Goal: Task Accomplishment & Management: Complete application form

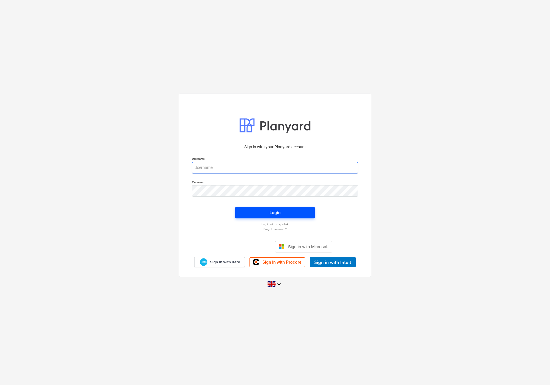
type input "[EMAIL_ADDRESS][DOMAIN_NAME]"
click at [270, 212] on div "Login" at bounding box center [275, 212] width 11 height 7
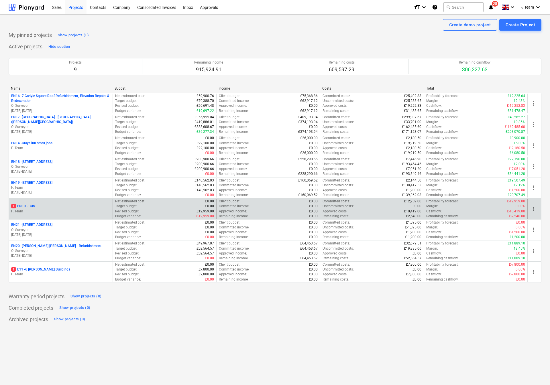
click at [66, 213] on p "F. Team" at bounding box center [60, 211] width 99 height 5
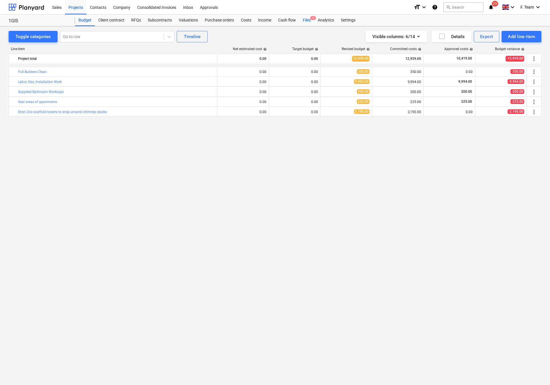
click at [305, 21] on div "Files 1" at bounding box center [306, 20] width 15 height 11
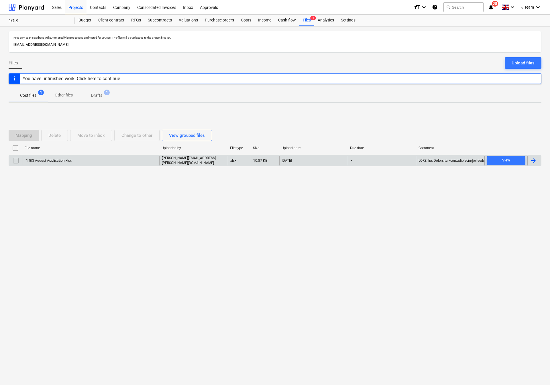
click at [535, 163] on div at bounding box center [533, 160] width 7 height 7
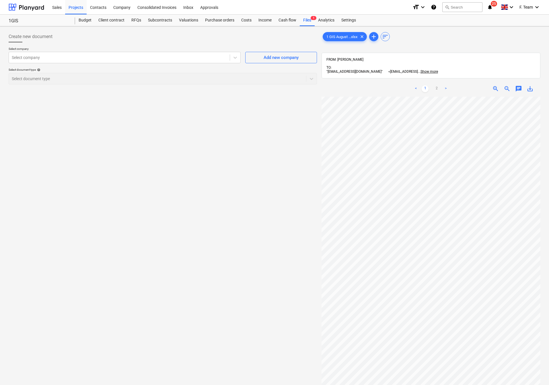
scroll to position [0, 5]
click at [12, 7] on div at bounding box center [27, 7] width 36 height 14
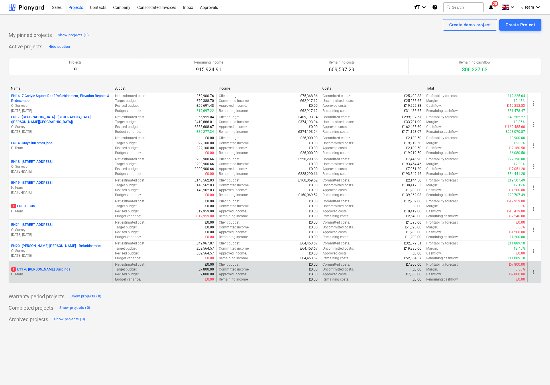
click at [45, 271] on p "1 E11 - 6 [PERSON_NAME] Buildings" at bounding box center [40, 269] width 59 height 5
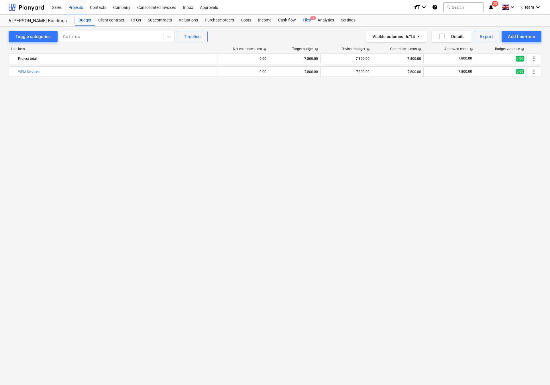
click at [305, 17] on div "Files 1" at bounding box center [306, 20] width 15 height 11
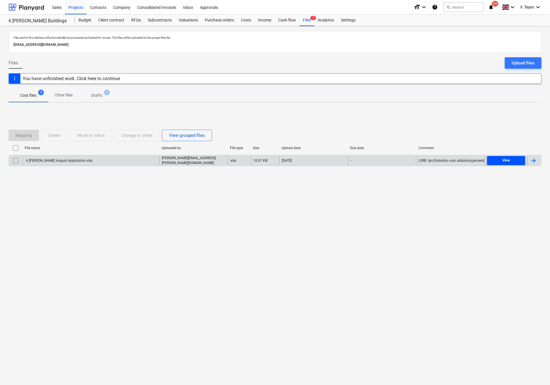
click at [505, 163] on div "View" at bounding box center [506, 160] width 8 height 7
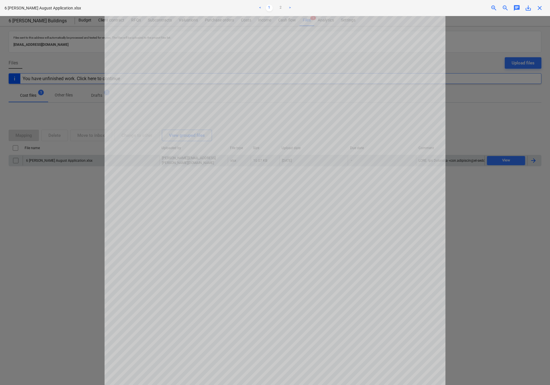
drag, startPoint x: 458, startPoint y: 238, endPoint x: 469, endPoint y: 231, distance: 12.6
click at [458, 238] on div at bounding box center [275, 200] width 550 height 369
click at [494, 229] on div at bounding box center [275, 200] width 550 height 369
click at [543, 10] on span "close" at bounding box center [540, 8] width 7 height 7
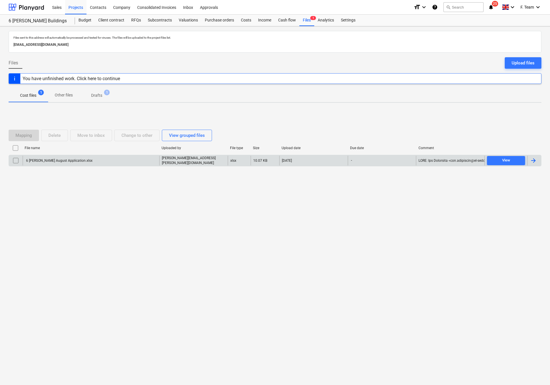
click at [536, 163] on div at bounding box center [533, 160] width 7 height 7
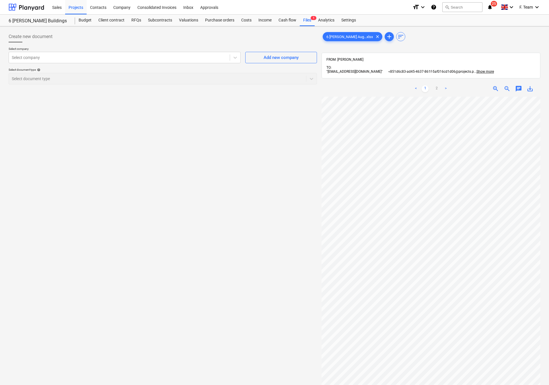
scroll to position [117, 24]
click at [437, 41] on div "6 [PERSON_NAME] Aug...xlsx clear add sort" at bounding box center [430, 36] width 219 height 11
click at [385, 38] on span "add" at bounding box center [388, 36] width 7 height 7
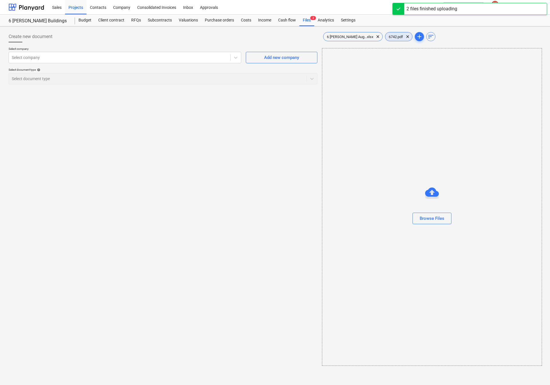
click at [388, 35] on span "6742.pdf" at bounding box center [395, 37] width 21 height 4
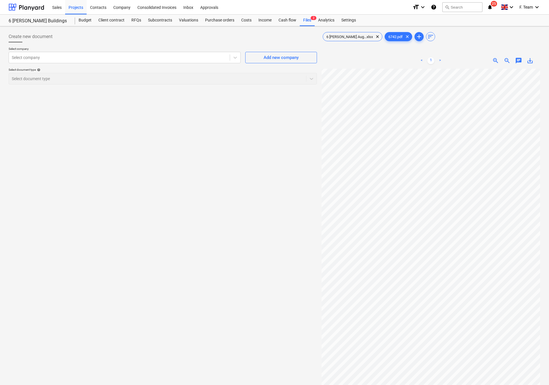
scroll to position [36, 126]
click at [33, 60] on div at bounding box center [119, 58] width 215 height 6
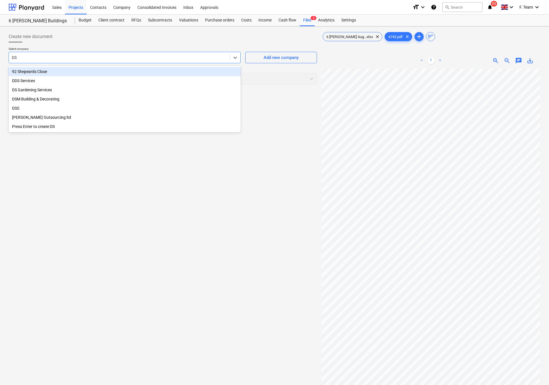
type input "DSM"
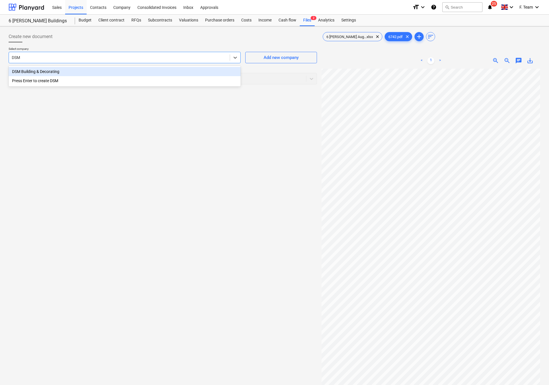
click at [46, 72] on div "DSM Building & Decorating" at bounding box center [125, 71] width 232 height 9
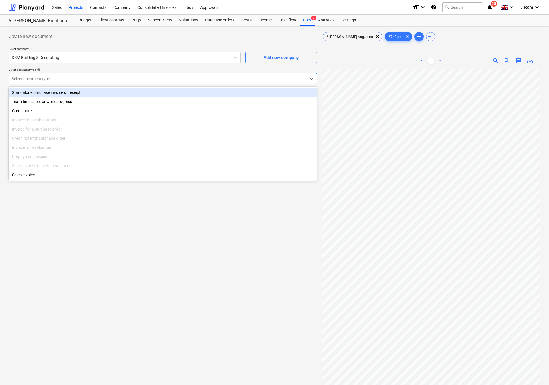
click at [54, 81] on div at bounding box center [157, 79] width 291 height 6
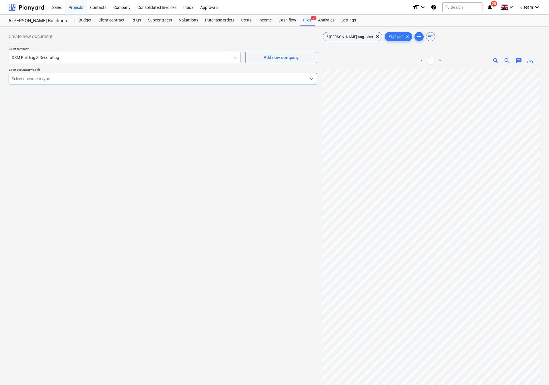
click at [54, 81] on div at bounding box center [157, 79] width 291 height 6
click at [48, 85] on div "Select company DSM Building & Decorating Add new company Select document type h…" at bounding box center [163, 68] width 308 height 42
click at [100, 83] on div "Select document type" at bounding box center [157, 79] width 297 height 8
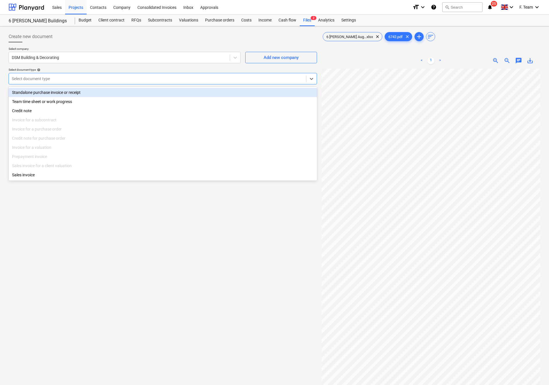
click at [74, 95] on div "Standalone purchase invoice or receipt" at bounding box center [163, 92] width 308 height 9
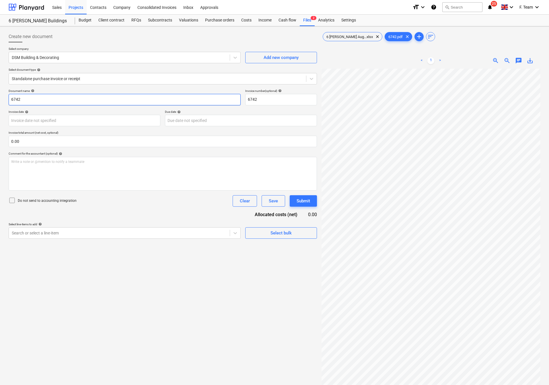
drag, startPoint x: 40, startPoint y: 103, endPoint x: 0, endPoint y: 105, distance: 39.9
click at [0, 103] on div "Create new document Select company DSM Building & Decorating Add new company Se…" at bounding box center [274, 234] width 549 height 416
type input "DSM Building & Decorating"
type input "6742-6 Raymonds"
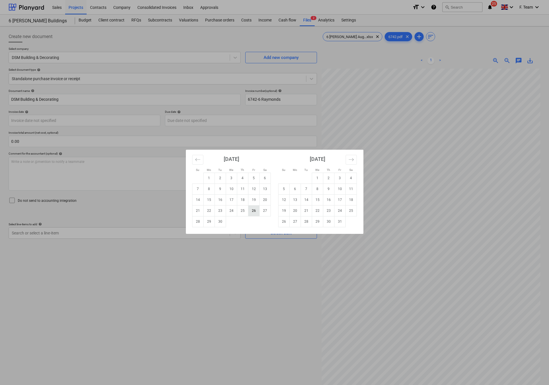
click at [249, 212] on td "26" at bounding box center [253, 210] width 11 height 11
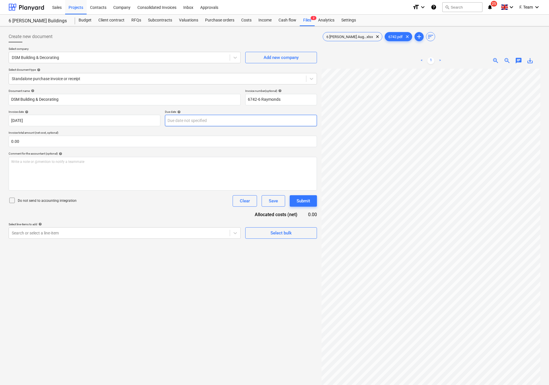
click at [190, 121] on body "Sales Projects Contacts Company Consolidated Invoices Inbox Approvals format_si…" at bounding box center [274, 192] width 549 height 385
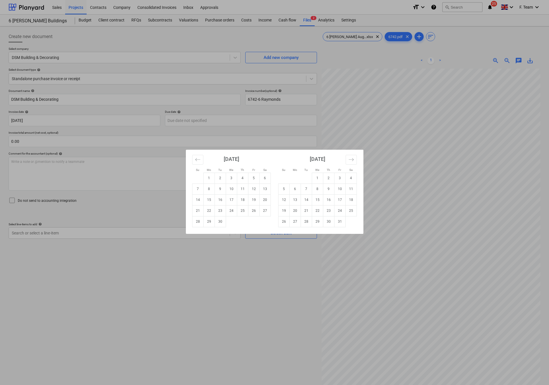
click at [57, 117] on div "Su Mo Tu We Th Fr Sa Su Mo Tu We Th Fr Sa [DATE] 1 2 3 4 5 6 7 8 9 10 11 12 13 …" at bounding box center [274, 192] width 549 height 385
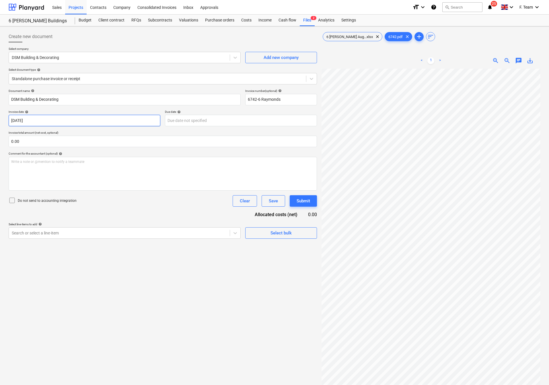
click at [54, 121] on body "Sales Projects Contacts Company Consolidated Invoices Inbox Approvals format_si…" at bounding box center [274, 192] width 549 height 385
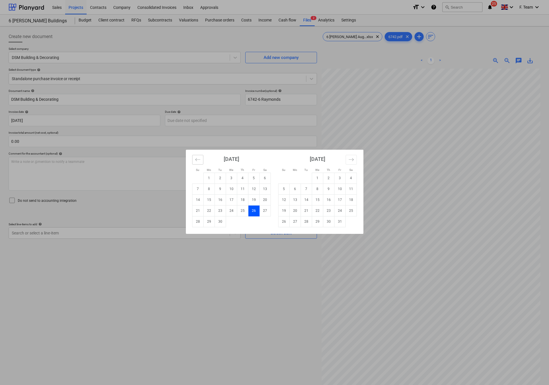
click at [193, 159] on button "Move backward to switch to the previous month." at bounding box center [197, 160] width 11 height 10
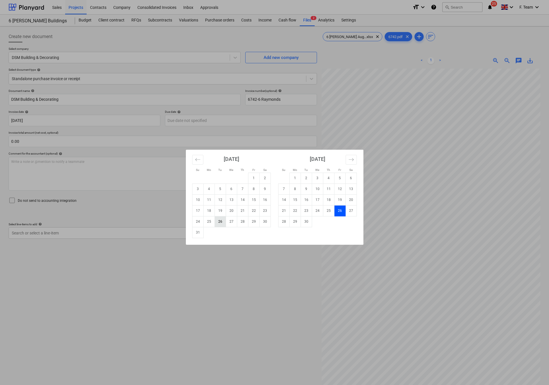
click at [222, 224] on td "26" at bounding box center [219, 221] width 11 height 11
type input "[DATE]"
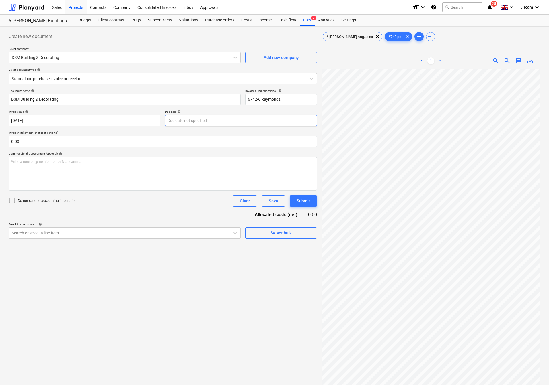
click at [192, 125] on body "Sales Projects Contacts Company Consolidated Invoices Inbox Approvals format_si…" at bounding box center [274, 192] width 549 height 385
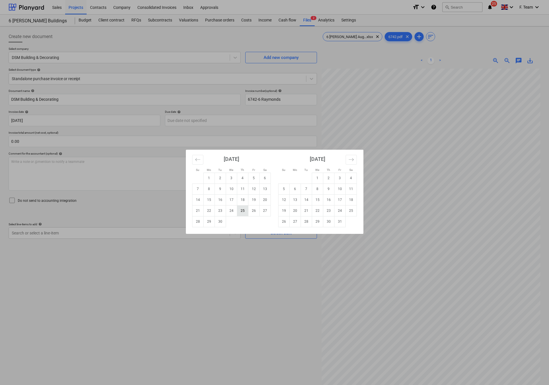
click at [241, 212] on td "25" at bounding box center [242, 210] width 11 height 11
type input "[DATE]"
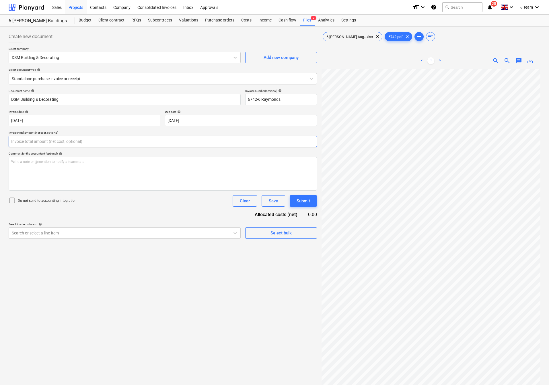
click at [61, 141] on input "text" at bounding box center [163, 141] width 308 height 11
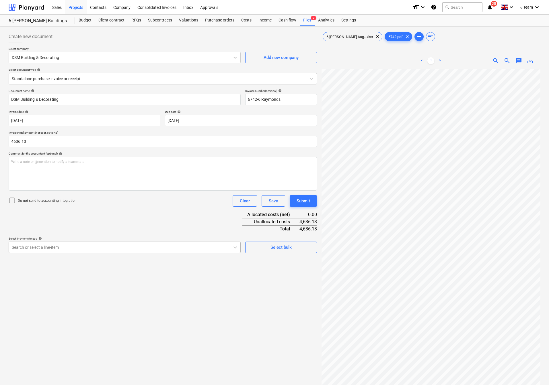
type input "4,636.13"
click at [44, 247] on div at bounding box center [119, 248] width 215 height 6
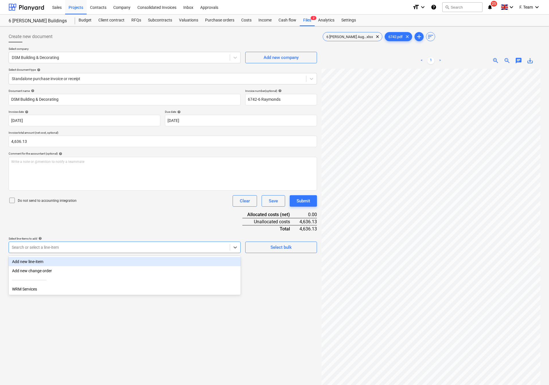
click at [52, 264] on div "Add new line-item" at bounding box center [125, 261] width 232 height 9
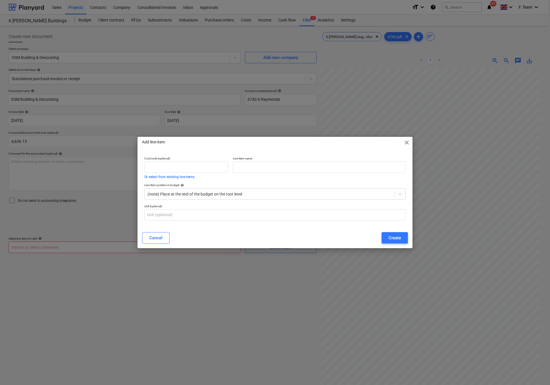
drag, startPoint x: 403, startPoint y: 336, endPoint x: 432, endPoint y: 333, distance: 29.4
click at [432, 333] on div "Add line-item close Cost code (optional) Or select from existing line-items Lin…" at bounding box center [275, 192] width 550 height 385
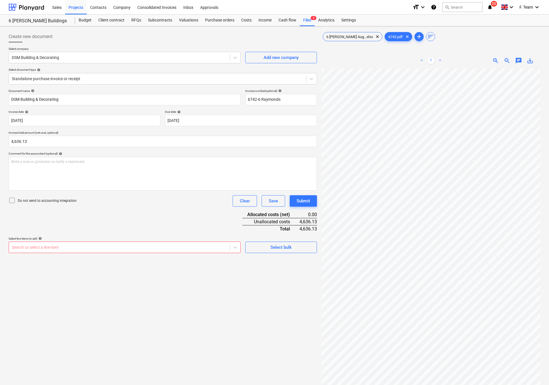
scroll to position [54, 0]
click at [130, 243] on div "Search or select a line-item" at bounding box center [125, 247] width 232 height 11
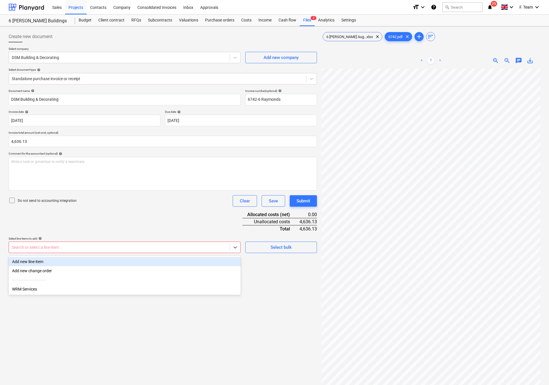
click at [125, 261] on div "Add new line-item" at bounding box center [125, 261] width 232 height 9
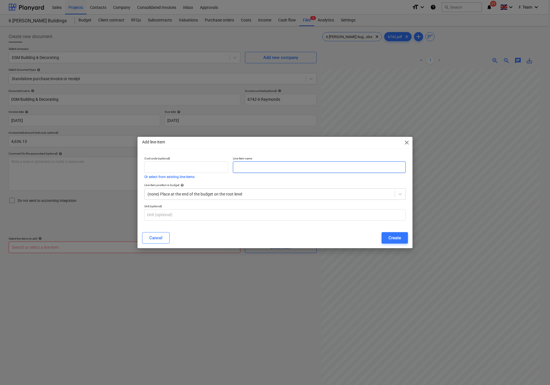
click at [268, 171] on input "text" at bounding box center [319, 167] width 173 height 11
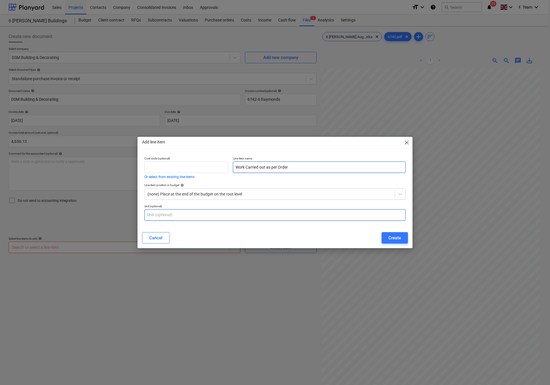
type input "Work Carried out as per Order"
click at [260, 210] on input "text" at bounding box center [274, 215] width 261 height 11
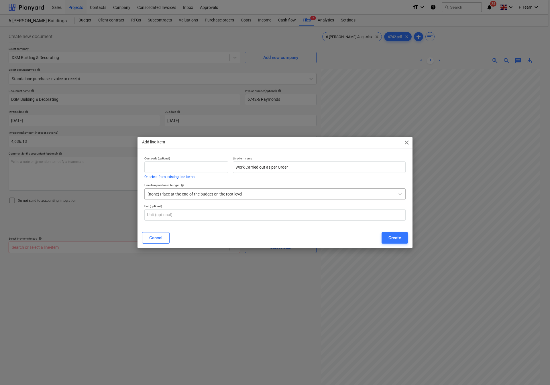
click at [262, 194] on div at bounding box center [270, 194] width 244 height 6
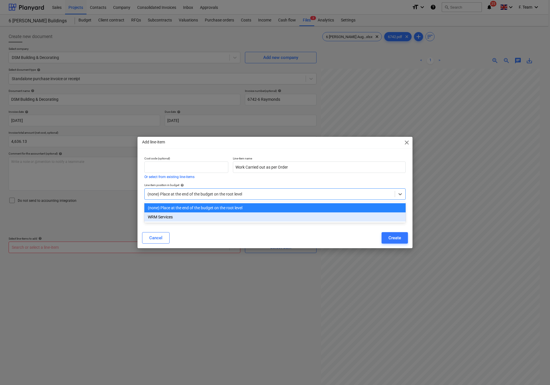
click at [248, 229] on div "Add line-item close Cost code (optional) Or select from existing line-items Lin…" at bounding box center [275, 192] width 275 height 111
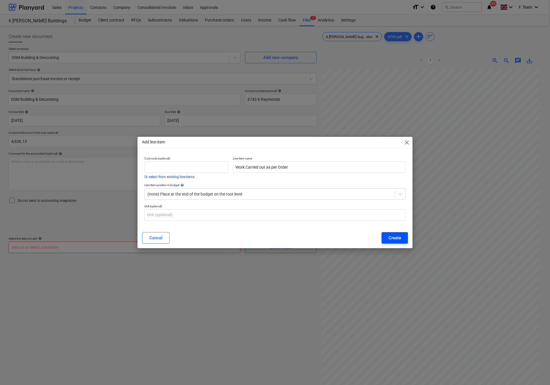
click at [401, 242] on button "Create" at bounding box center [395, 237] width 26 height 11
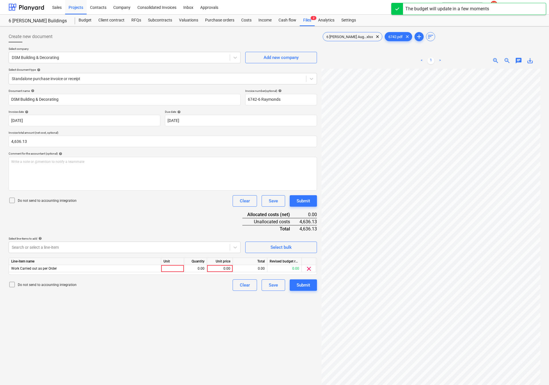
click at [169, 274] on div "Line-item name Unit Quantity Unit price Total Revised budget remaining Work Car…" at bounding box center [163, 266] width 308 height 17
click at [175, 268] on div at bounding box center [172, 268] width 23 height 7
type input "Nos"
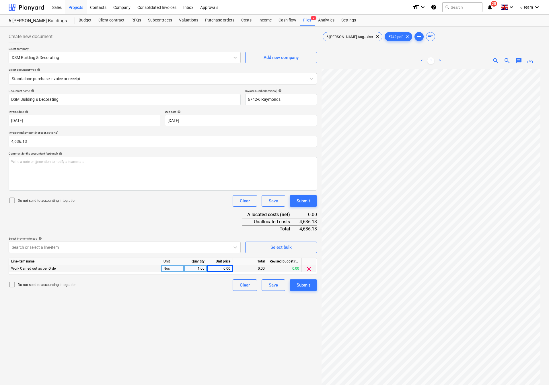
scroll to position [69, 126]
click at [296, 318] on div "Create new document Select company DSM Building & Decorating Add new company Se…" at bounding box center [274, 235] width 536 height 412
click at [217, 270] on div "0.00" at bounding box center [219, 268] width 21 height 7
type input "4636.13"
click at [133, 355] on div "Create new document Select company DSM Building & Decorating Add new company Se…" at bounding box center [162, 235] width 313 height 412
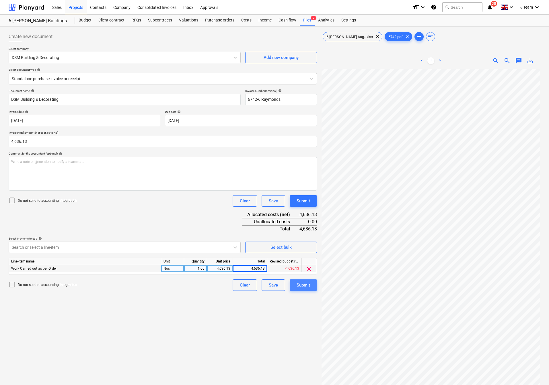
click at [299, 286] on div "Submit" at bounding box center [302, 285] width 13 height 7
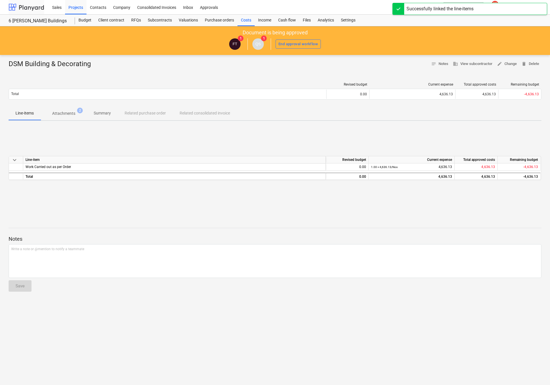
click at [24, 9] on div at bounding box center [27, 7] width 36 height 14
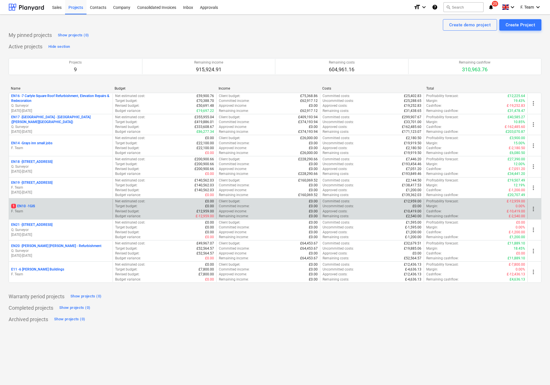
click at [39, 207] on div "1 EN10 - 1GIS" at bounding box center [60, 206] width 99 height 5
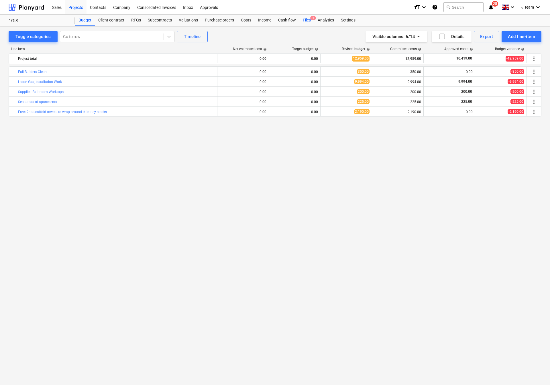
click at [306, 21] on div "Files 1" at bounding box center [306, 20] width 15 height 11
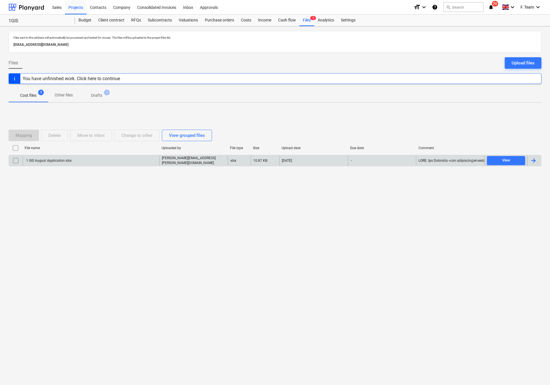
click at [531, 163] on div at bounding box center [533, 160] width 7 height 7
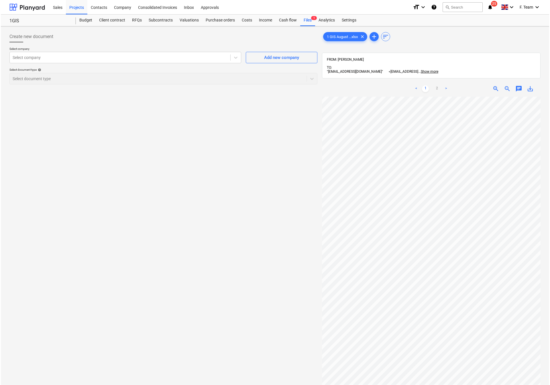
scroll to position [110, 111]
drag, startPoint x: 18, startPoint y: 53, endPoint x: 22, endPoint y: 58, distance: 5.7
click at [18, 53] on div "Select company" at bounding box center [125, 57] width 232 height 11
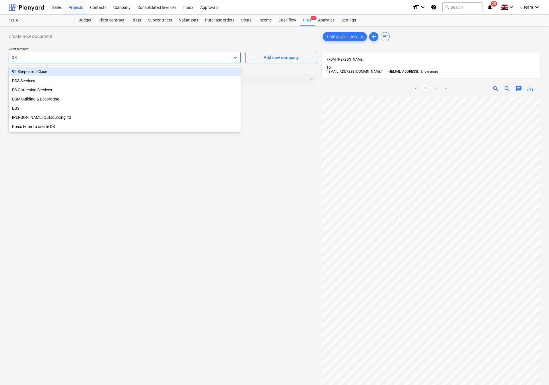
type input "DSM"
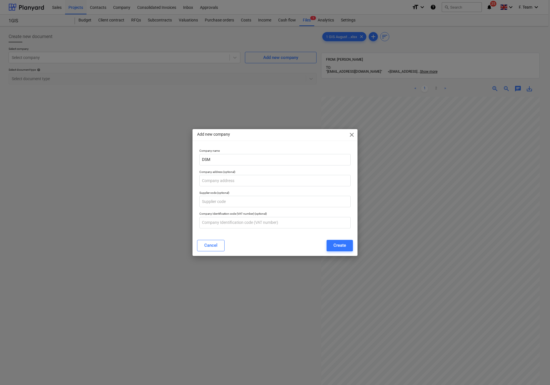
click at [352, 134] on span "close" at bounding box center [352, 135] width 7 height 7
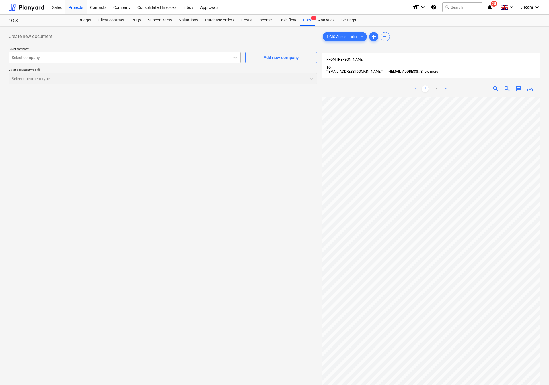
click at [39, 59] on div at bounding box center [119, 58] width 215 height 6
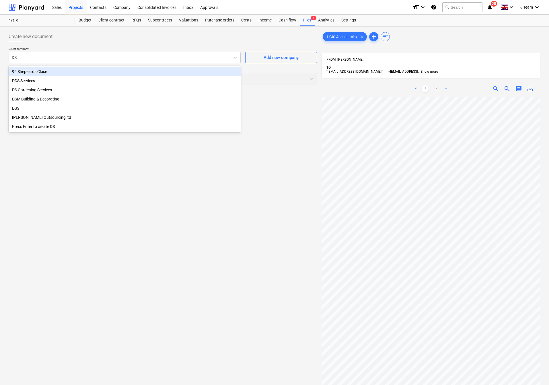
type input "DSM"
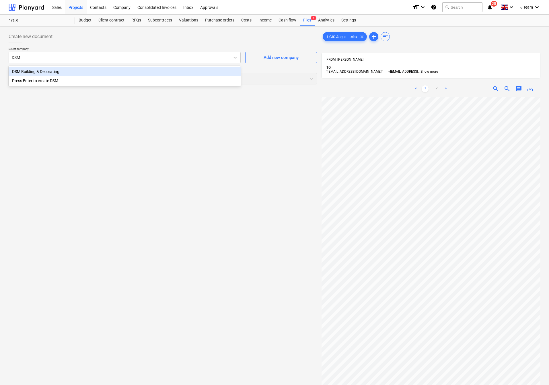
click at [64, 72] on div "DSM Building & Decorating" at bounding box center [125, 71] width 232 height 9
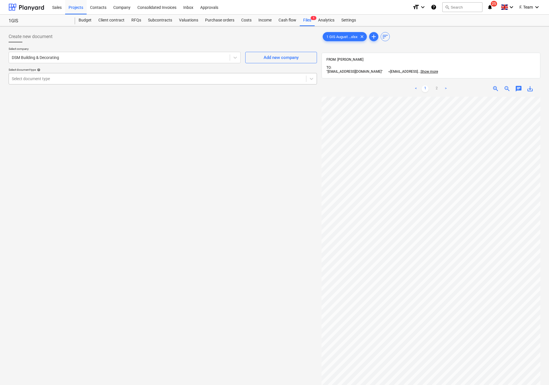
click at [121, 78] on div at bounding box center [157, 79] width 291 height 6
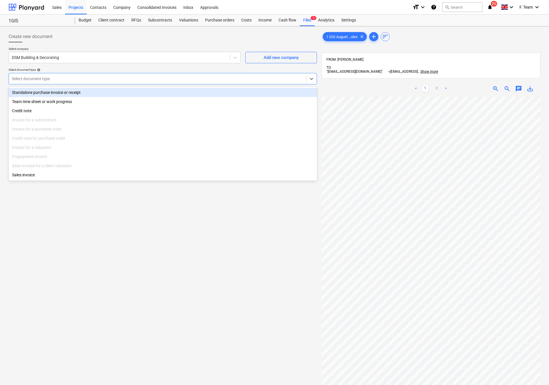
click at [49, 96] on div "Standalone purchase invoice or receipt" at bounding box center [163, 92] width 308 height 9
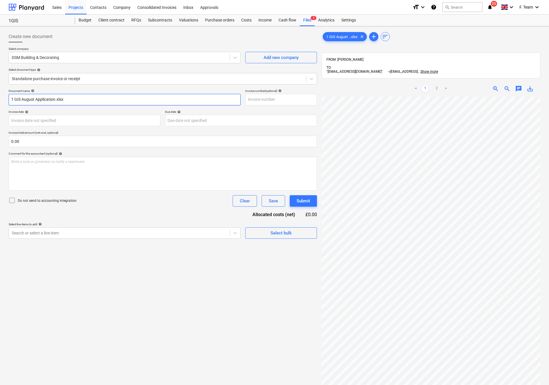
click at [81, 96] on input "1 GIS August Application.xlsx" at bounding box center [125, 99] width 232 height 11
drag, startPoint x: 82, startPoint y: 97, endPoint x: 0, endPoint y: 99, distance: 82.0
click at [0, 99] on div "Create new document Select company DSM Building & Decorating Add new company Se…" at bounding box center [274, 248] width 549 height 445
type input "F"
type input "DSM Building & Decorating"
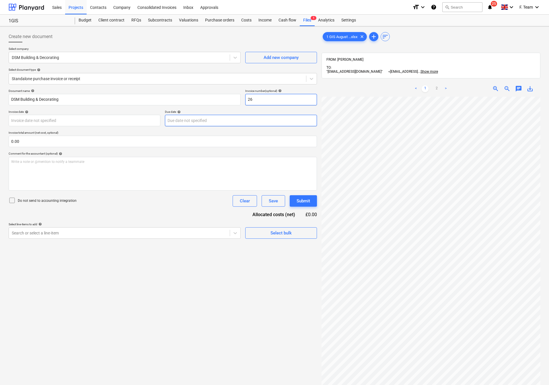
type input "2"
type input "6743-1 GIS"
click at [72, 120] on body "Sales Projects Contacts Company Consolidated Invoices Inbox Approvals format_si…" at bounding box center [274, 192] width 549 height 385
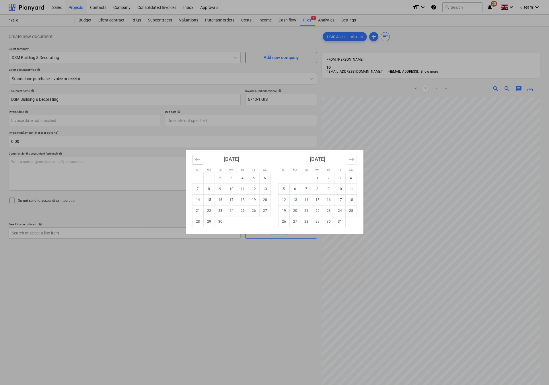
click at [195, 163] on button "Move backward to switch to the previous month." at bounding box center [197, 160] width 11 height 10
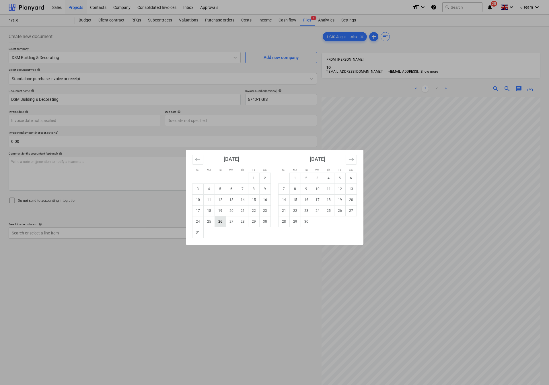
click at [218, 221] on td "26" at bounding box center [219, 221] width 11 height 11
type input "[DATE]"
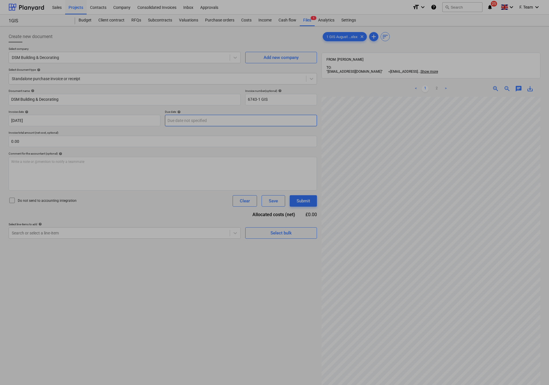
click at [186, 124] on body "Sales Projects Contacts Company Consolidated Invoices Inbox Approvals format_si…" at bounding box center [274, 192] width 549 height 385
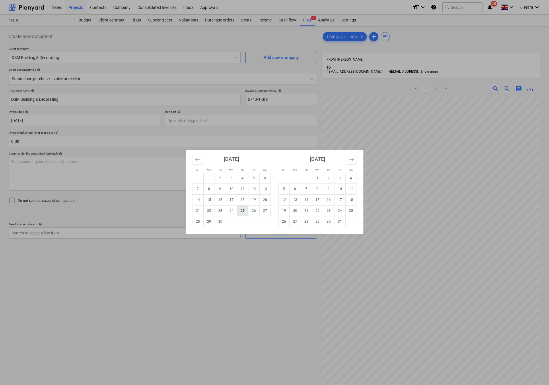
click at [242, 213] on td "25" at bounding box center [242, 210] width 11 height 11
type input "[DATE]"
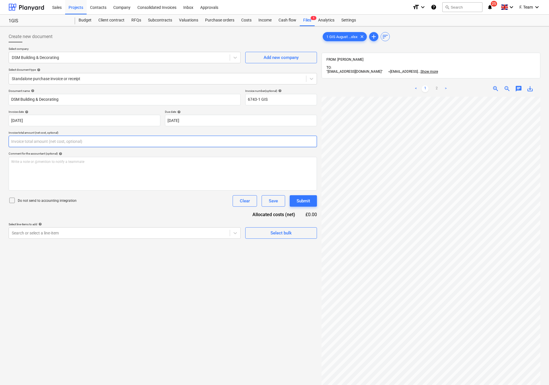
click at [30, 142] on input "text" at bounding box center [163, 141] width 308 height 11
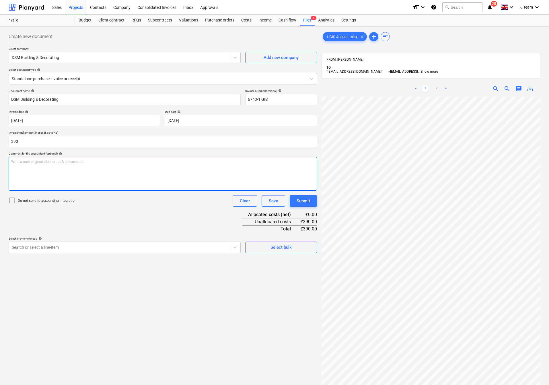
type input "390.00"
click at [26, 174] on div "Write a note or @mention to notify a teammate [PERSON_NAME]" at bounding box center [163, 174] width 308 height 34
click at [50, 249] on div at bounding box center [119, 248] width 215 height 6
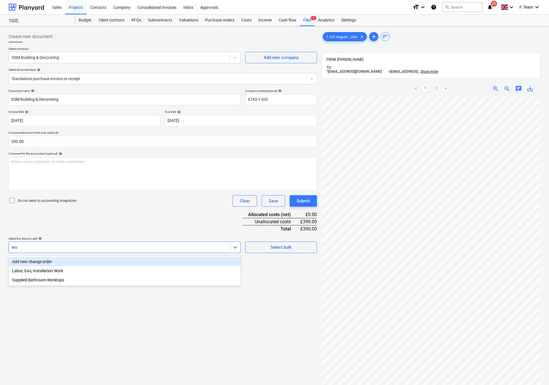
type input "w"
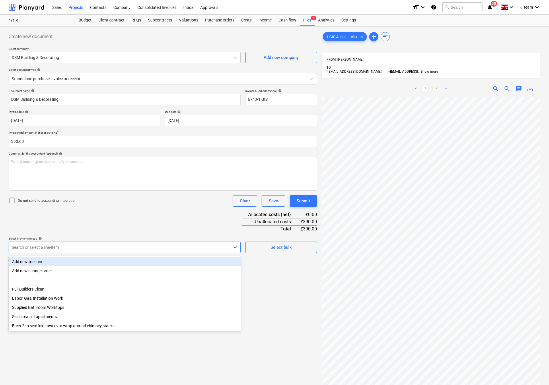
click at [47, 262] on div "Add new line-item" at bounding box center [125, 261] width 232 height 9
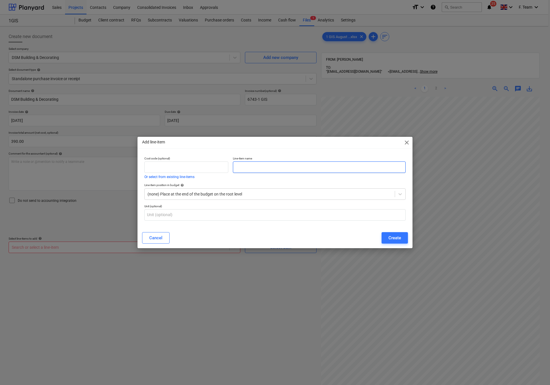
click at [246, 170] on input "text" at bounding box center [319, 167] width 173 height 11
paste input "Uplift for [PERSON_NAME] & Ball paint"
click at [295, 166] on input "Uplift for [PERSON_NAME] & Ball paint," at bounding box center [319, 167] width 173 height 11
paste input "Uplift for extra works"
type input "Uplift for [PERSON_NAME] & Ball paint, Uplift for extra works"
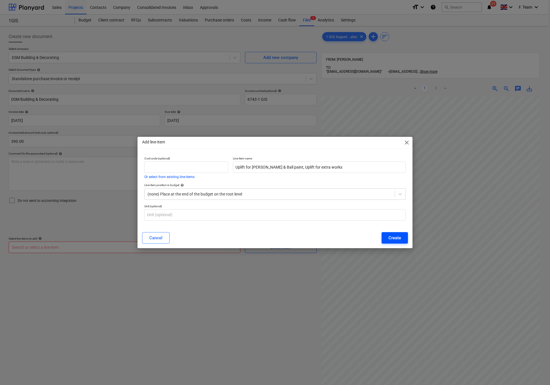
click at [392, 240] on div "Create" at bounding box center [395, 237] width 13 height 7
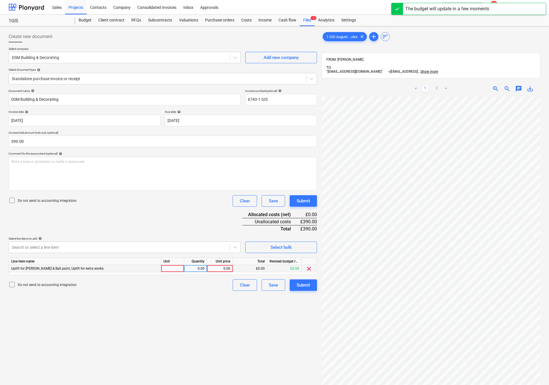
click at [177, 270] on div at bounding box center [172, 268] width 23 height 7
type input "Nos"
type input "390"
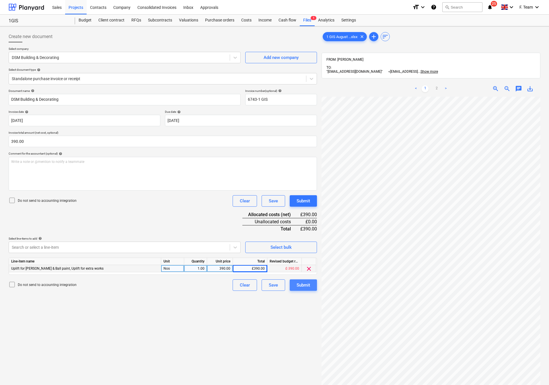
click at [298, 289] on div "Submit" at bounding box center [302, 285] width 13 height 7
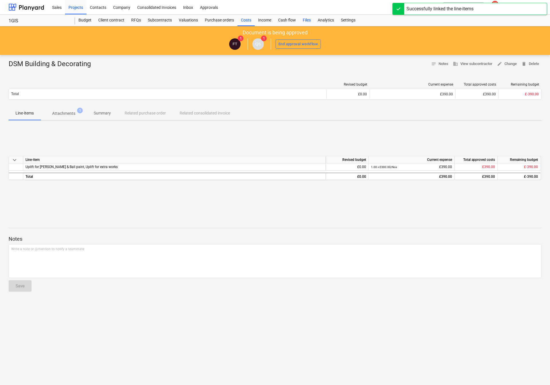
click at [301, 19] on div "Files" at bounding box center [306, 20] width 15 height 11
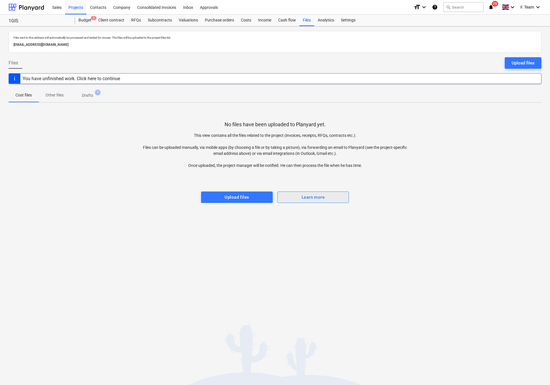
click at [323, 198] on div "Learn more" at bounding box center [313, 197] width 23 height 7
click at [34, 7] on div at bounding box center [27, 7] width 36 height 14
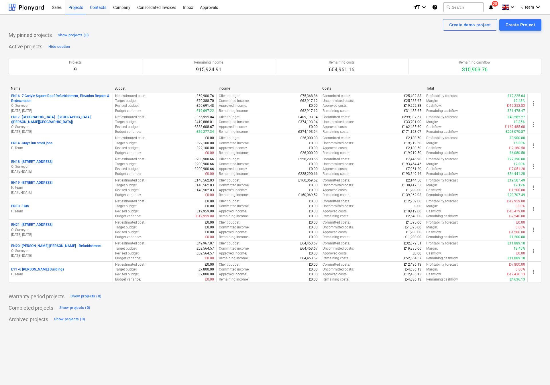
click at [96, 10] on div "Contacts" at bounding box center [98, 7] width 23 height 15
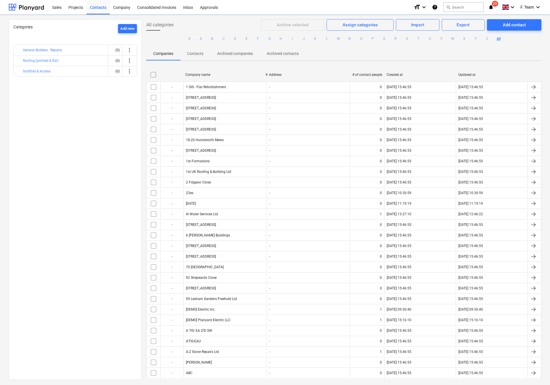
click at [85, 261] on div "Categories Add new General Builders - Repairs (0) more_vert Roofing (pitched & …" at bounding box center [75, 199] width 133 height 361
click at [74, 286] on div "Categories Add new General Builders - Repairs (0) more_vert Roofing (pitched & …" at bounding box center [75, 199] width 133 height 361
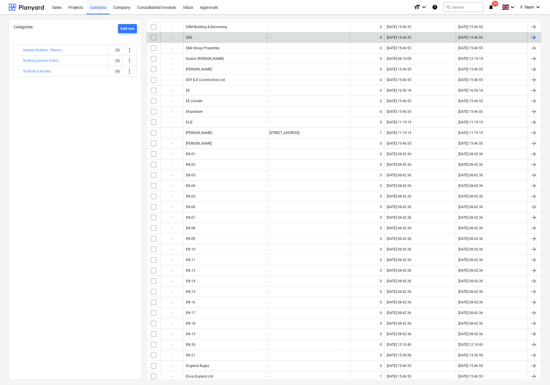
scroll to position [1247, 0]
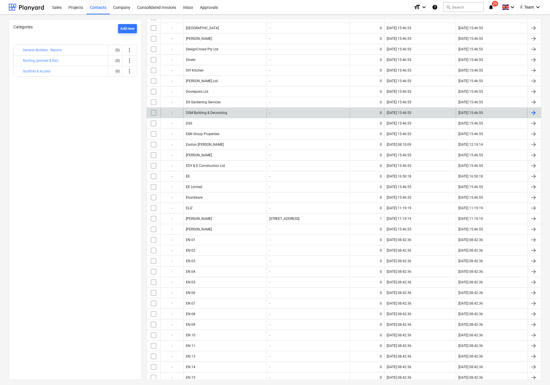
click at [528, 118] on div at bounding box center [535, 112] width 14 height 9
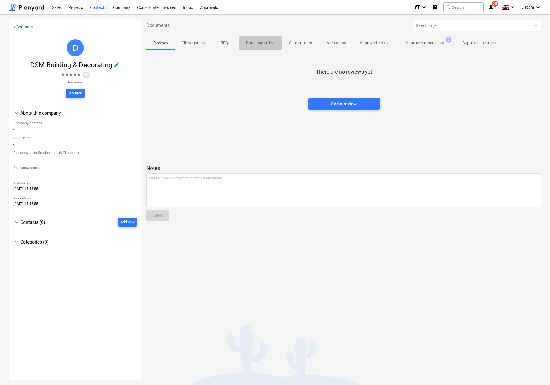
click at [267, 41] on p "Purchase orders" at bounding box center [260, 43] width 29 height 6
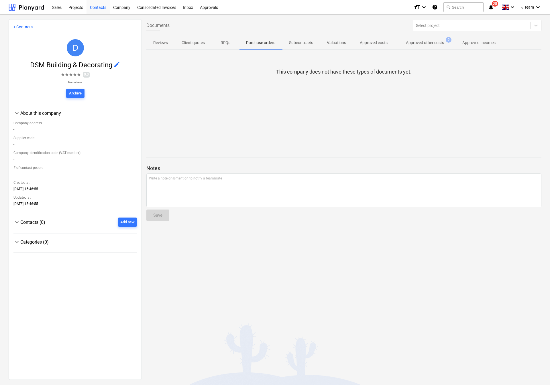
click at [425, 50] on div "Documents Select project Reviews Client quotes RFQs Purchase orders Subcontract…" at bounding box center [344, 199] width 404 height 361
click at [421, 42] on p "Approved other costs" at bounding box center [425, 43] width 38 height 6
